Goal: Task Accomplishment & Management: Complete application form

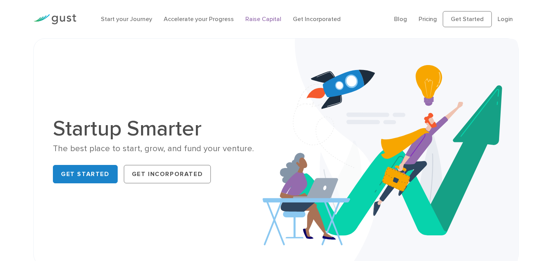
click at [268, 20] on link "Raise Capital" at bounding box center [263, 18] width 36 height 7
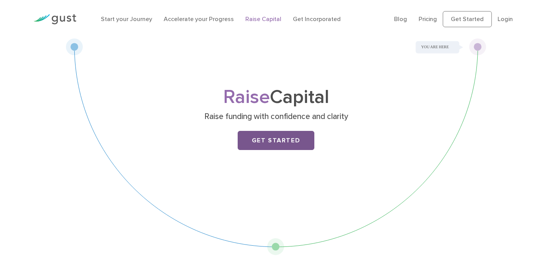
click at [255, 140] on link "Get Started" at bounding box center [276, 140] width 77 height 19
click at [118, 20] on link "Start your Journey" at bounding box center [126, 18] width 51 height 7
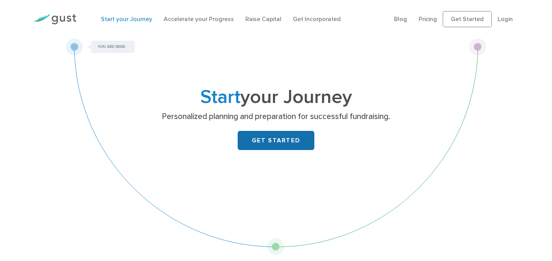
click at [277, 146] on link "GET STARTED" at bounding box center [276, 140] width 77 height 19
